Goal: Task Accomplishment & Management: Complete application form

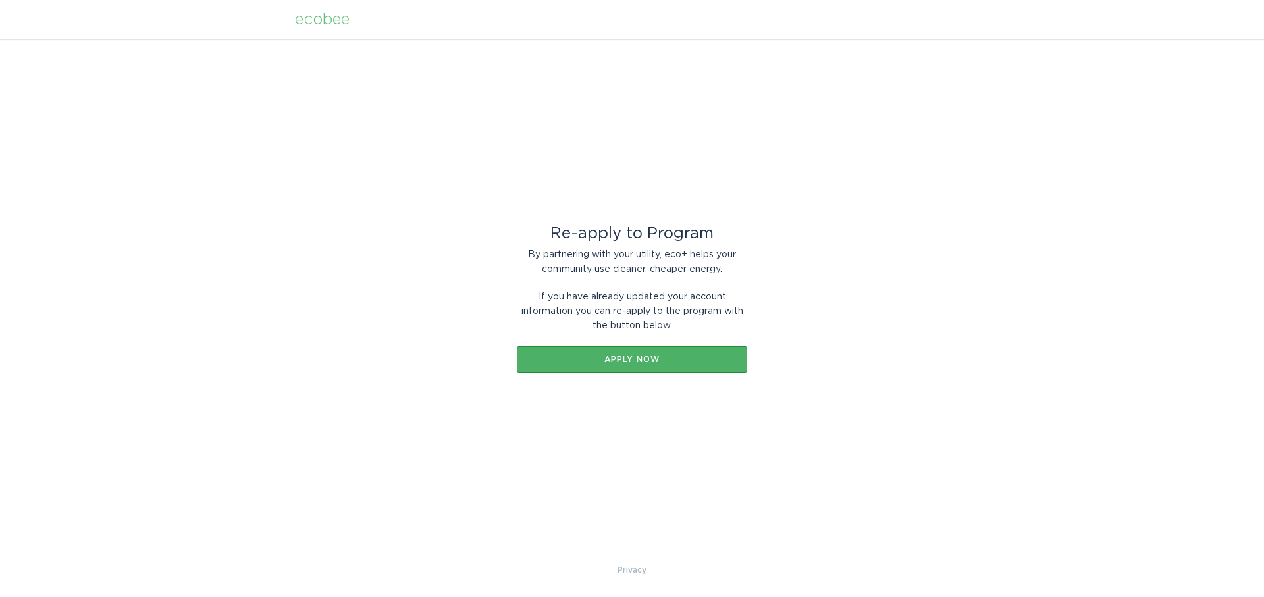
click at [634, 366] on button "Apply now" at bounding box center [632, 359] width 230 height 26
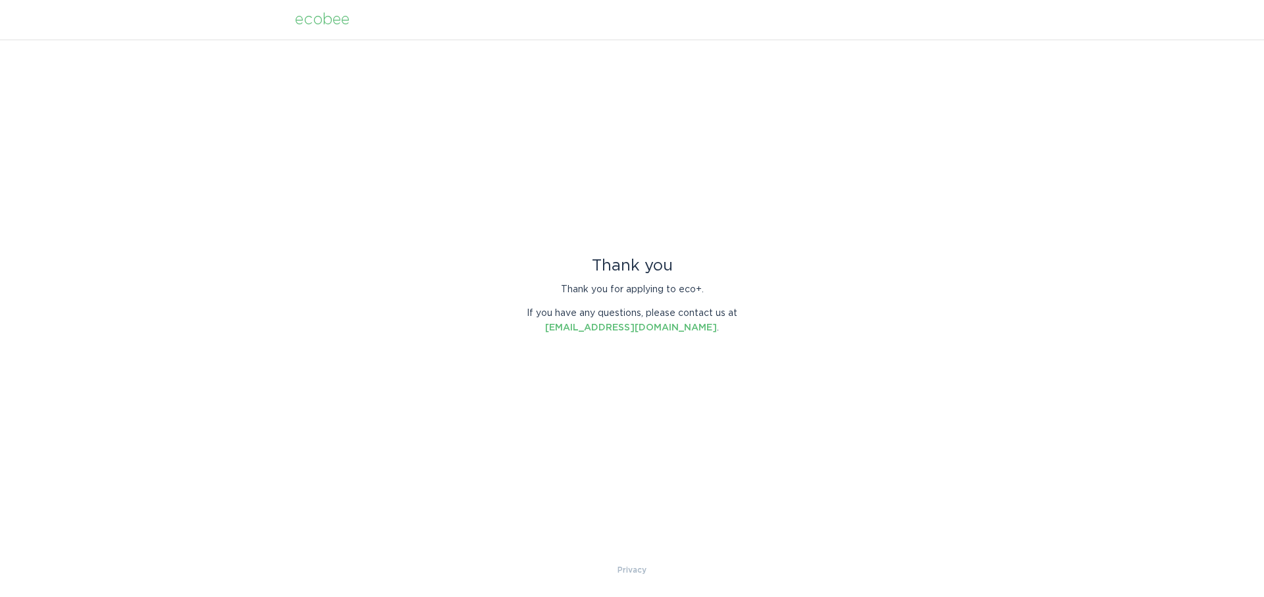
click at [315, 18] on div "ecobee" at bounding box center [322, 20] width 55 height 14
click at [316, 18] on div "ecobee" at bounding box center [322, 20] width 55 height 14
click at [318, 18] on div "ecobee" at bounding box center [322, 20] width 55 height 14
